Goal: Task Accomplishment & Management: Manage account settings

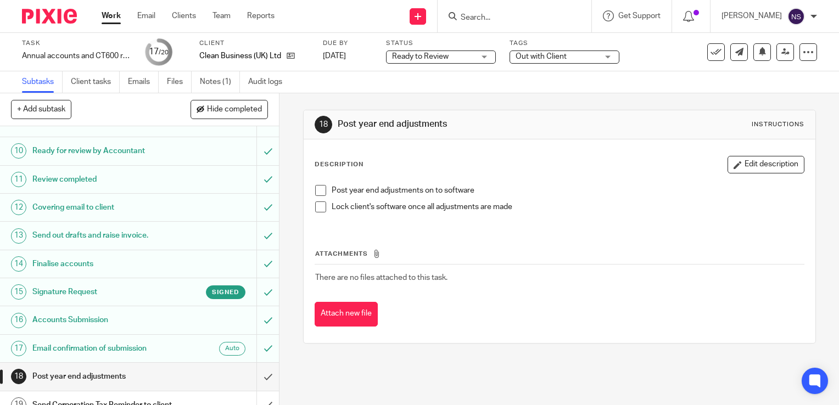
scroll to position [275, 0]
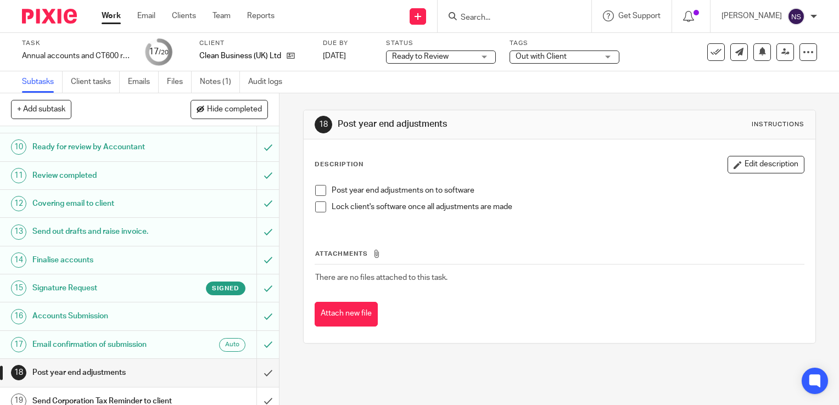
click at [318, 192] on span at bounding box center [320, 190] width 11 height 11
click at [316, 207] on span at bounding box center [320, 207] width 11 height 11
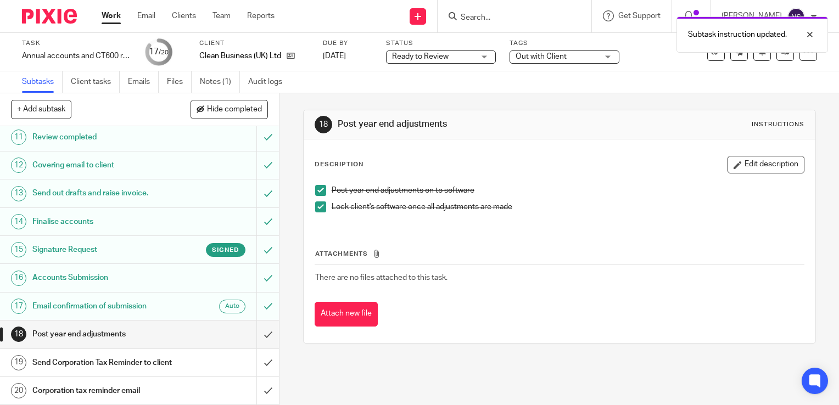
scroll to position [355, 0]
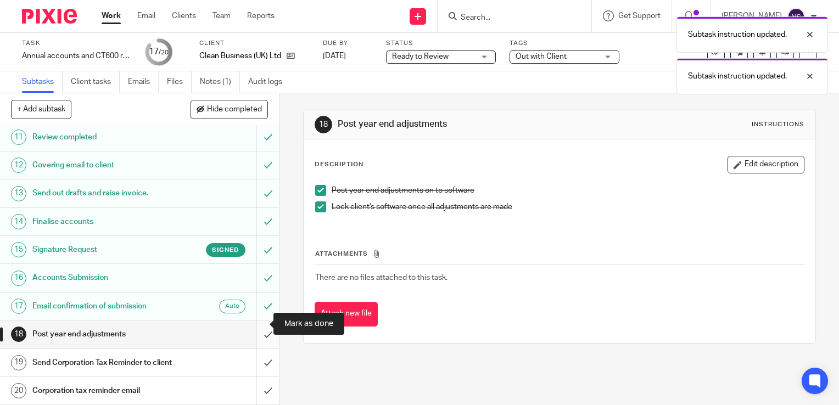
click at [257, 322] on input "submit" at bounding box center [139, 334] width 279 height 27
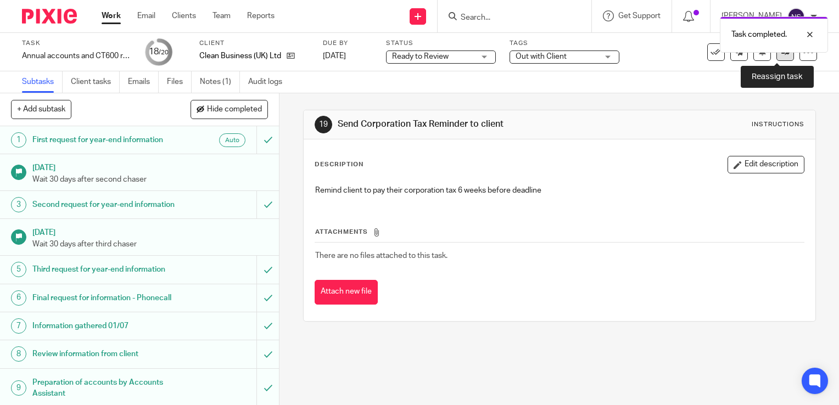
click at [777, 57] on link at bounding box center [786, 52] width 18 height 18
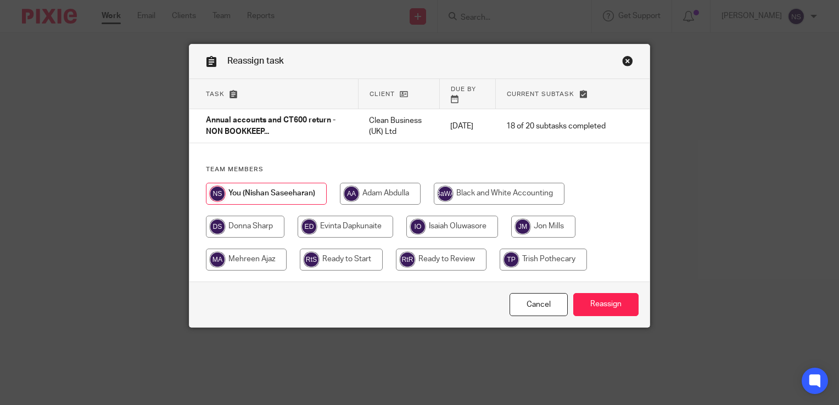
click at [327, 218] on input "radio" at bounding box center [346, 227] width 96 height 22
radio input "true"
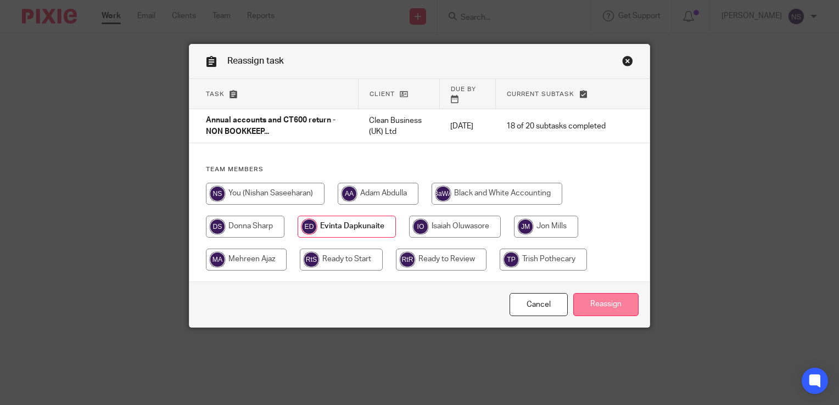
click at [599, 298] on input "Reassign" at bounding box center [606, 305] width 65 height 24
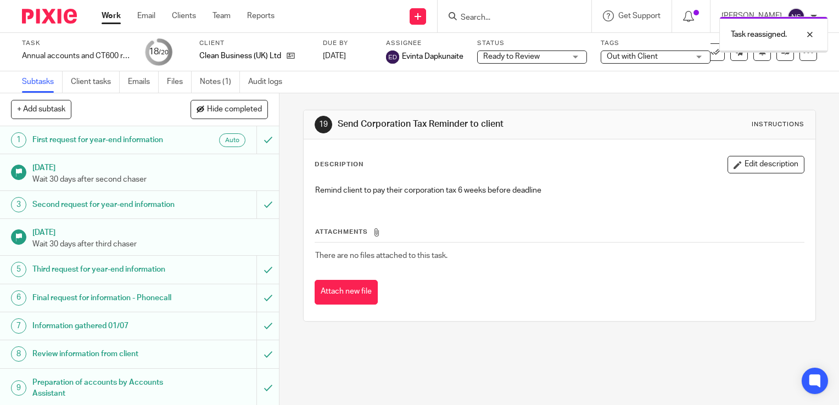
click at [59, 14] on img at bounding box center [49, 16] width 55 height 15
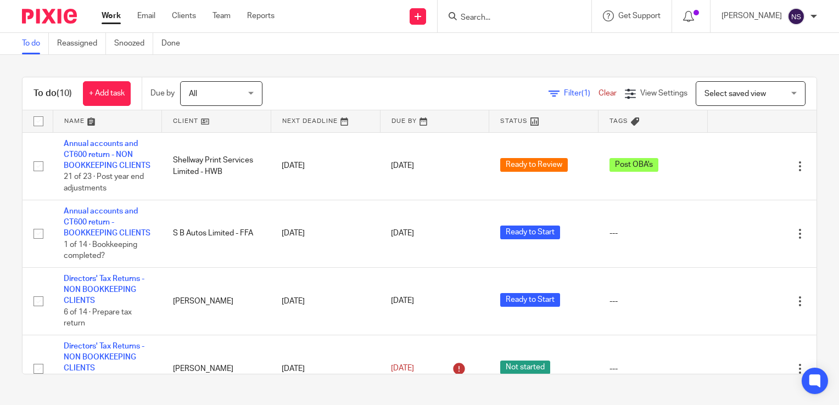
click at [492, 18] on input "Search" at bounding box center [509, 18] width 99 height 10
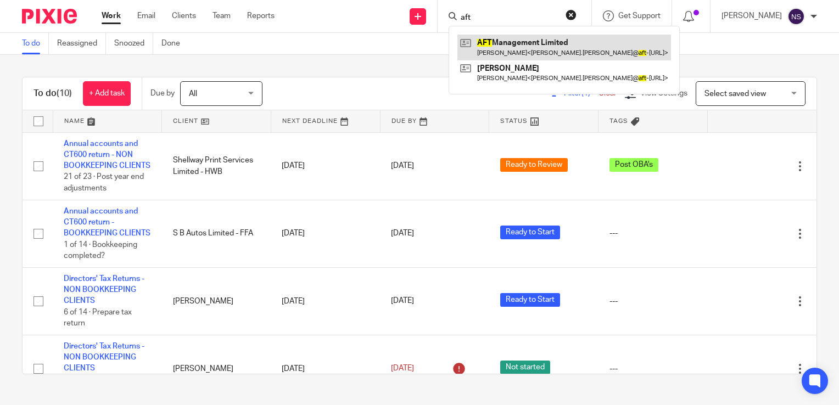
type input "aft"
click at [530, 52] on link at bounding box center [565, 47] width 214 height 25
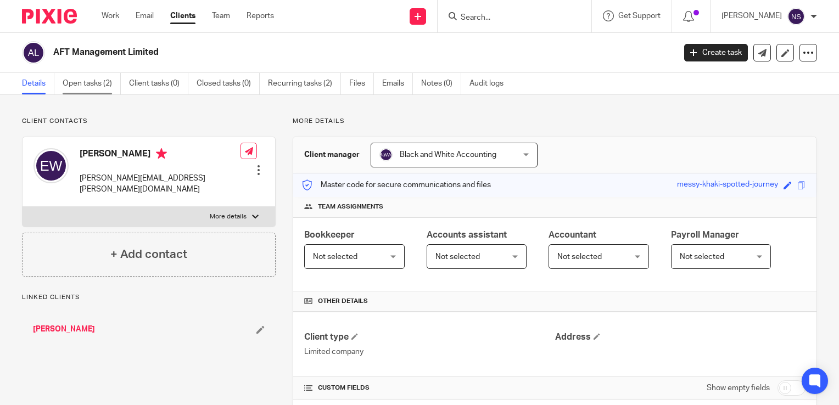
click at [91, 80] on link "Open tasks (2)" at bounding box center [92, 83] width 58 height 21
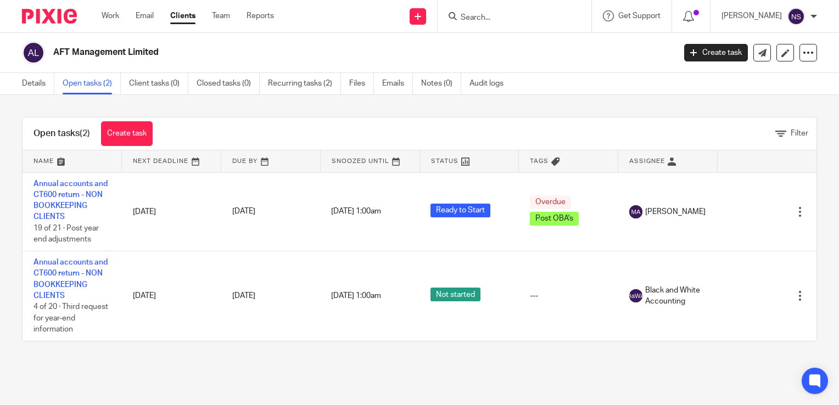
click at [47, 9] on img at bounding box center [49, 16] width 55 height 15
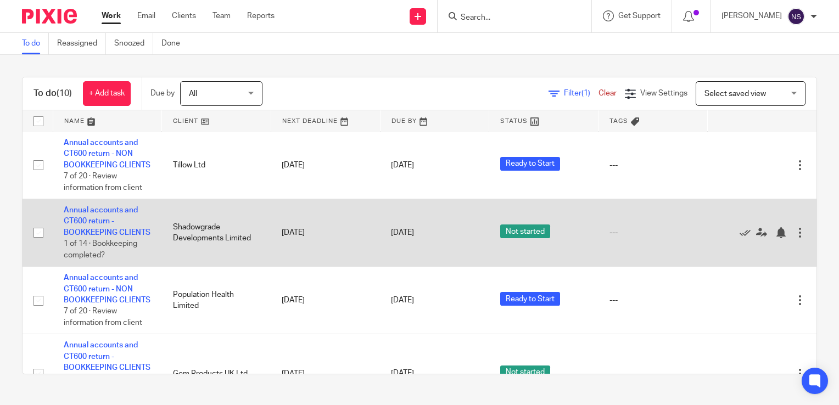
scroll to position [352, 0]
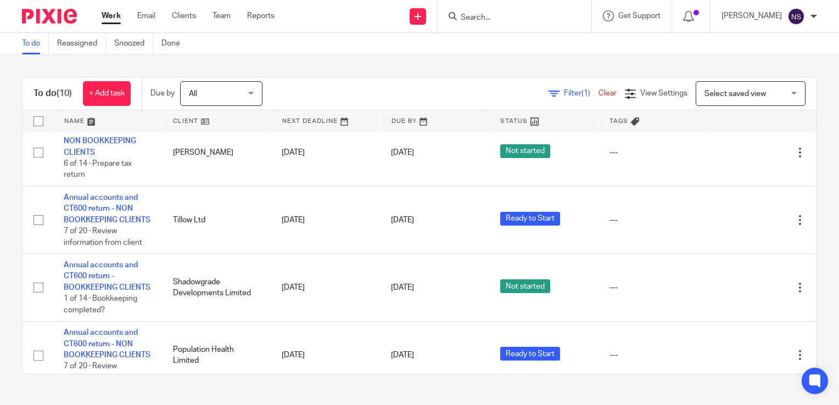
click at [476, 17] on input "Search" at bounding box center [509, 18] width 99 height 10
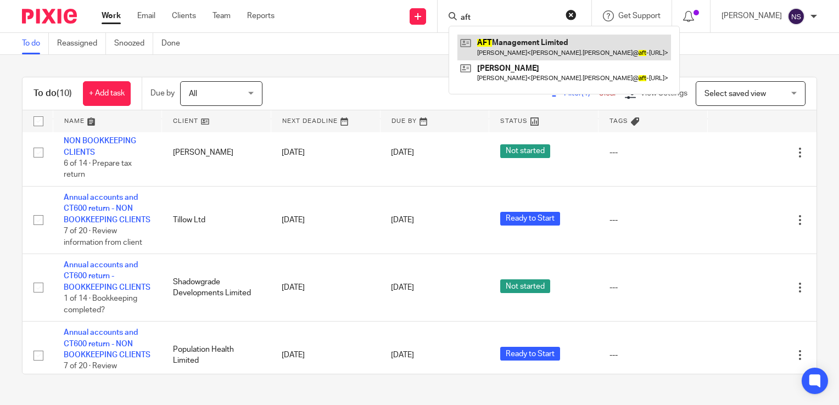
type input "aft"
click at [542, 43] on link at bounding box center [565, 47] width 214 height 25
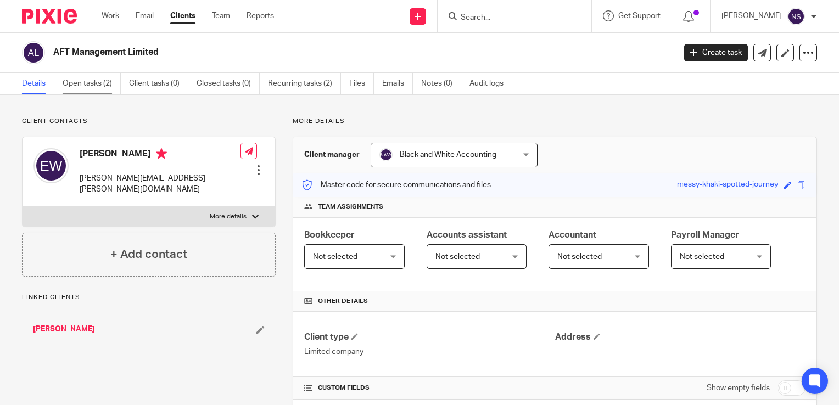
click at [102, 82] on link "Open tasks (2)" at bounding box center [92, 83] width 58 height 21
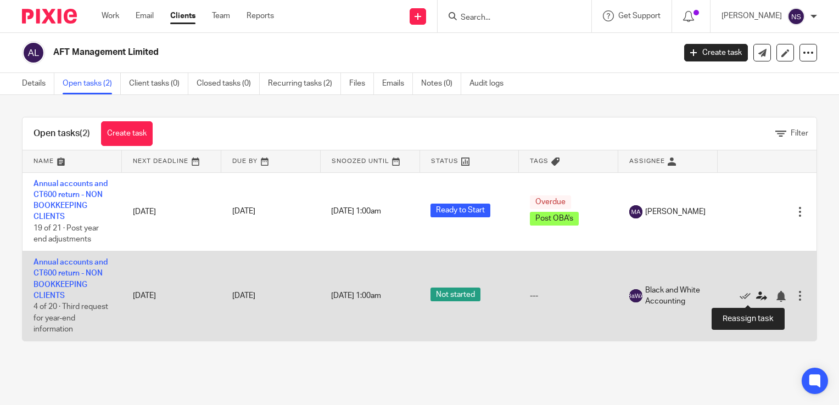
click at [756, 296] on icon at bounding box center [761, 296] width 11 height 11
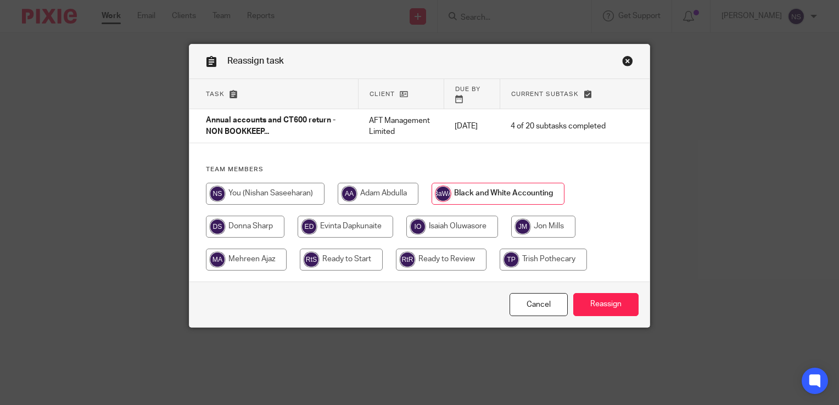
click at [272, 190] on input "radio" at bounding box center [265, 194] width 119 height 22
radio input "true"
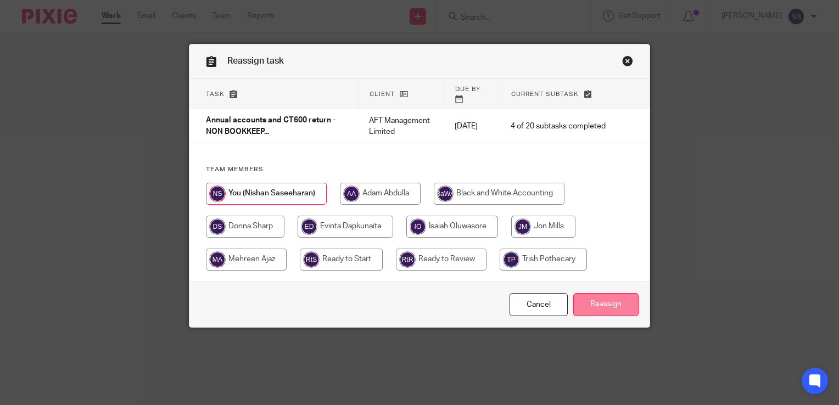
click at [593, 308] on input "Reassign" at bounding box center [606, 305] width 65 height 24
